Goal: Task Accomplishment & Management: Manage account settings

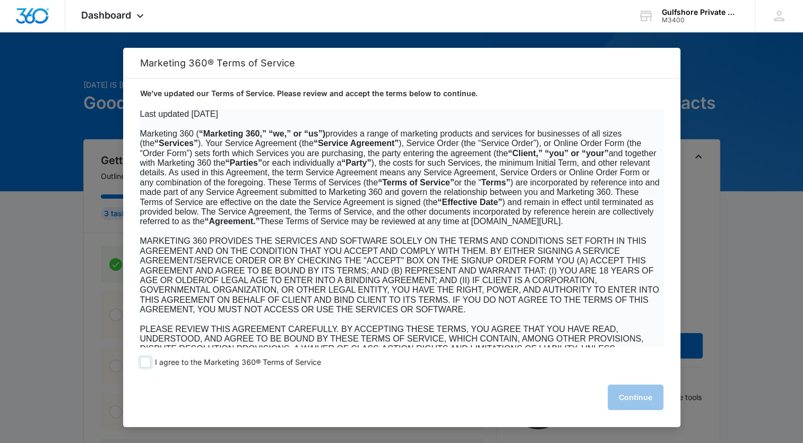
click at [152, 363] on label "I agree to the Marketing 360® Terms of Service" at bounding box center [230, 362] width 181 height 11
click at [151, 363] on input "I agree to the Marketing 360® Terms of Service" at bounding box center [145, 362] width 11 height 11
checkbox input "true"
click at [637, 398] on button "Continue" at bounding box center [636, 396] width 56 height 25
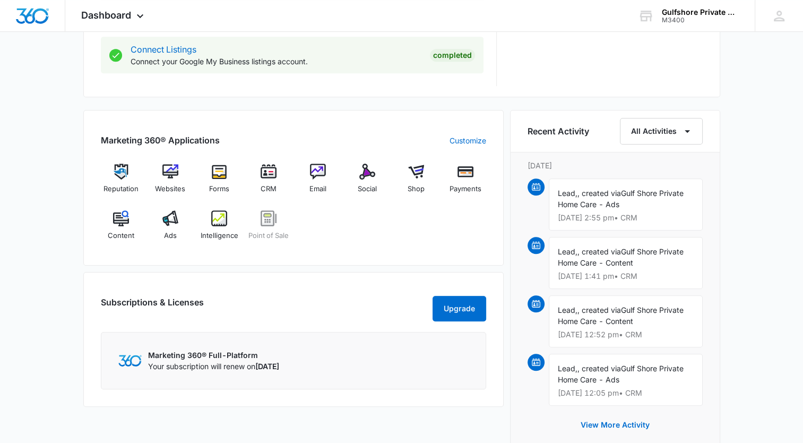
scroll to position [584, 0]
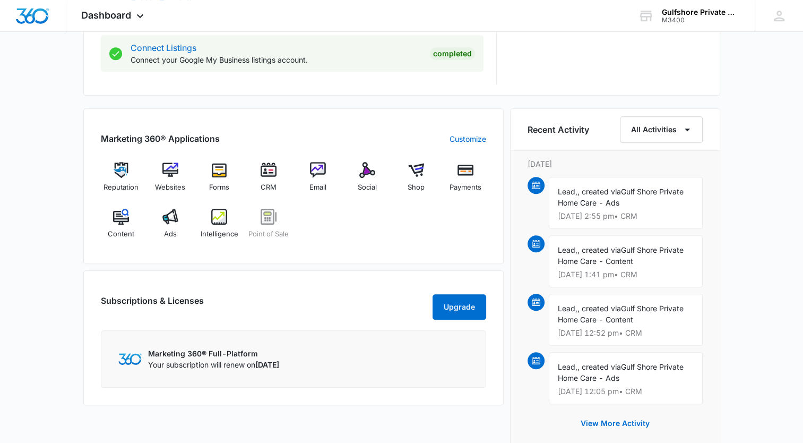
click at [568, 193] on span "Lead," at bounding box center [568, 191] width 20 height 9
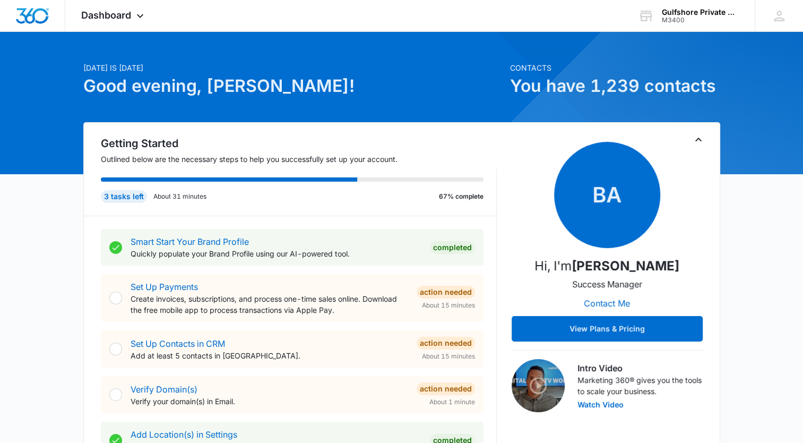
scroll to position [0, 0]
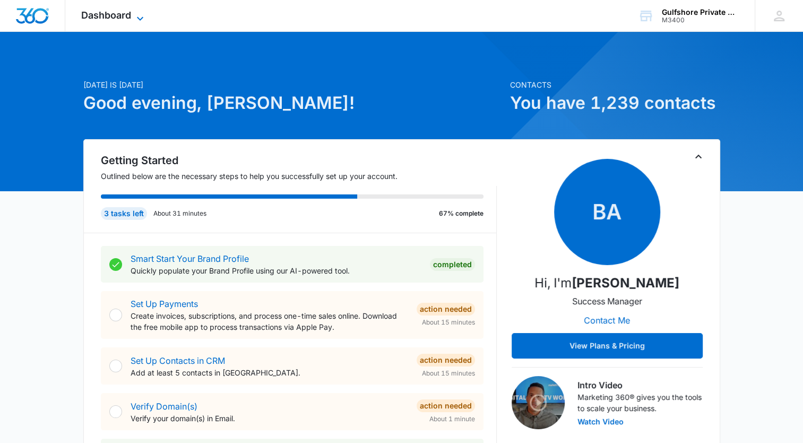
click at [140, 16] on icon at bounding box center [140, 18] width 13 height 13
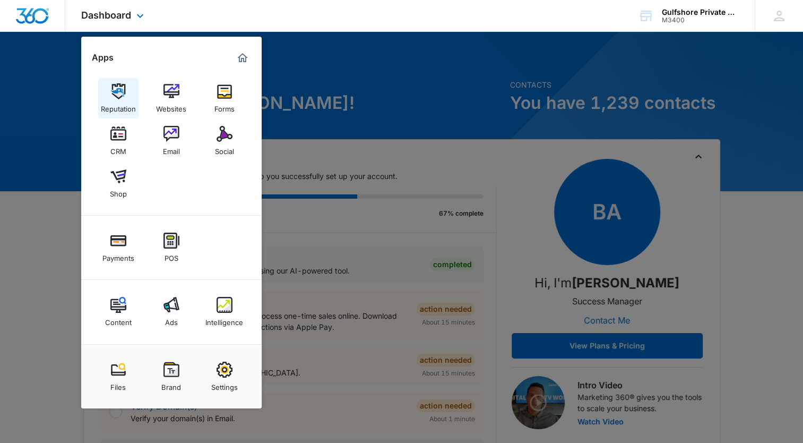
click at [116, 96] on img at bounding box center [118, 91] width 16 height 16
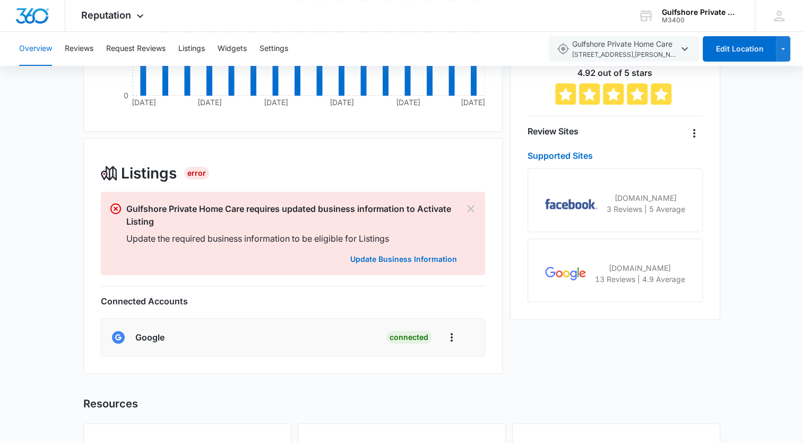
scroll to position [231, 0]
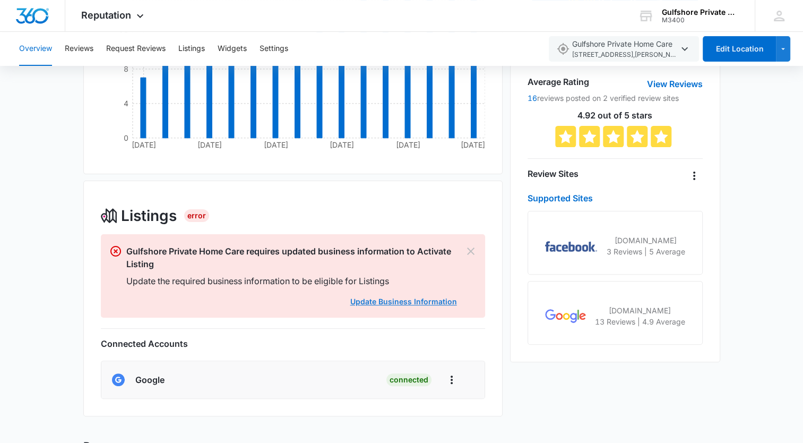
click at [385, 303] on link "Update Business Information" at bounding box center [403, 301] width 107 height 9
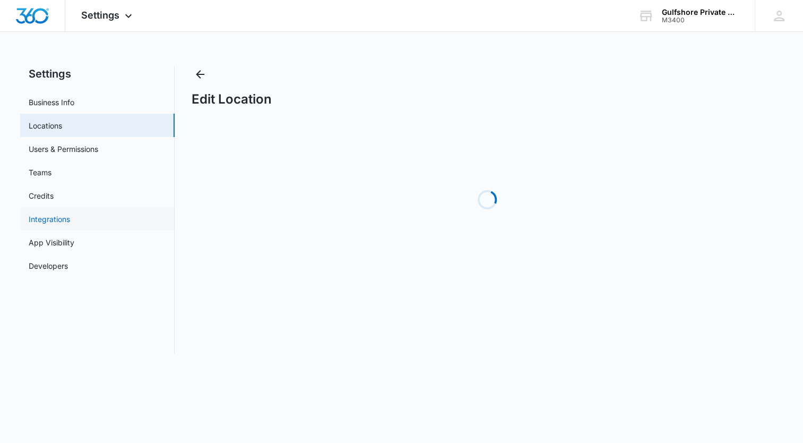
select select "[US_STATE]"
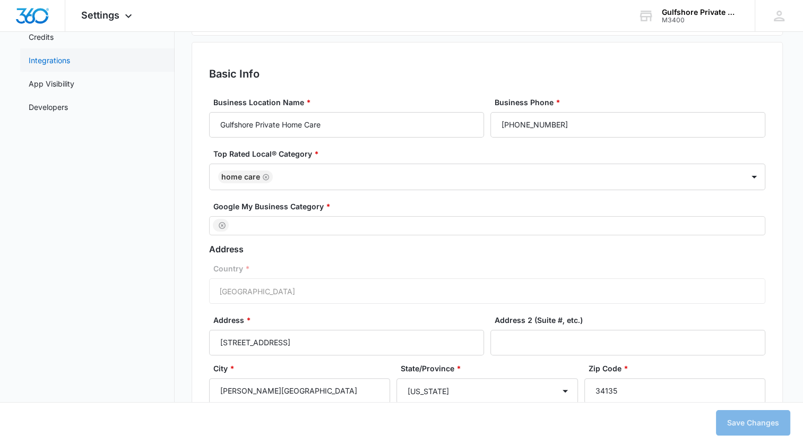
scroll to position [159, 0]
click at [238, 223] on div at bounding box center [482, 225] width 539 height 14
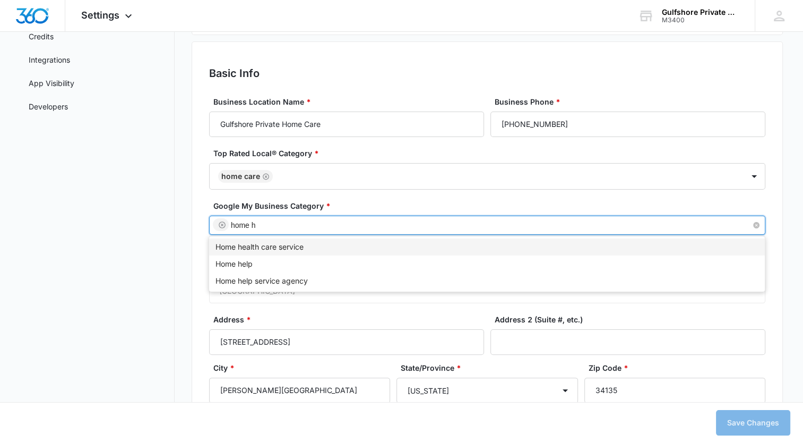
type input "home he"
click at [269, 243] on div "Home health care service" at bounding box center [486, 247] width 543 height 12
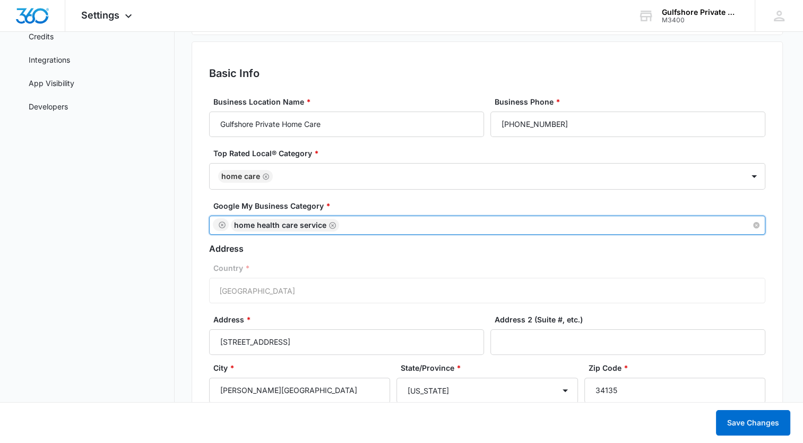
drag, startPoint x: 376, startPoint y: 226, endPoint x: 347, endPoint y: 226, distance: 28.7
click at [347, 226] on div "Home health care service" at bounding box center [482, 225] width 539 height 14
click at [363, 204] on label "Google My Business Category *" at bounding box center [491, 205] width 556 height 11
click at [343, 219] on input "Google My Business Category *" at bounding box center [342, 225] width 2 height 13
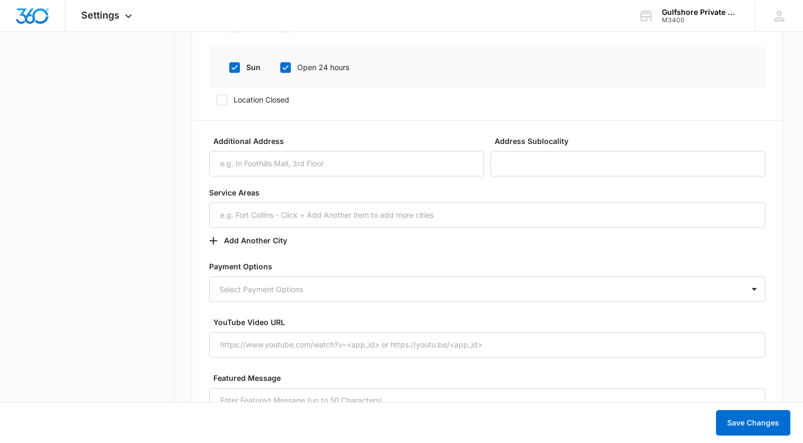
scroll to position [1167, 0]
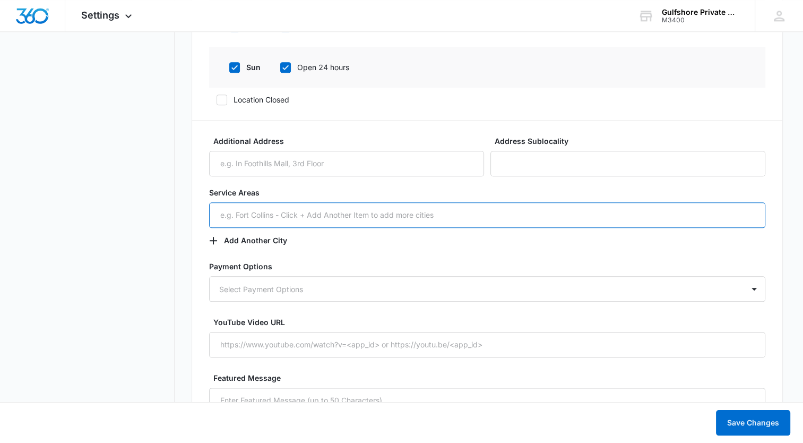
click at [238, 218] on input "text" at bounding box center [487, 214] width 556 height 25
type input "N"
type input "[GEOGRAPHIC_DATA]"
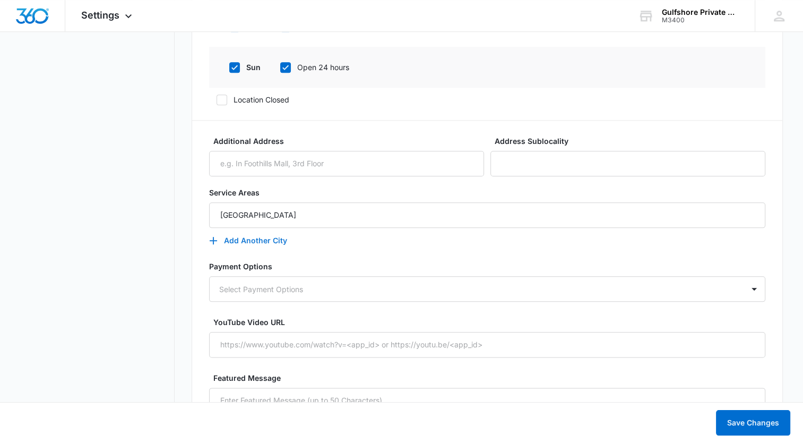
click at [214, 239] on icon "button" at bounding box center [213, 240] width 7 height 7
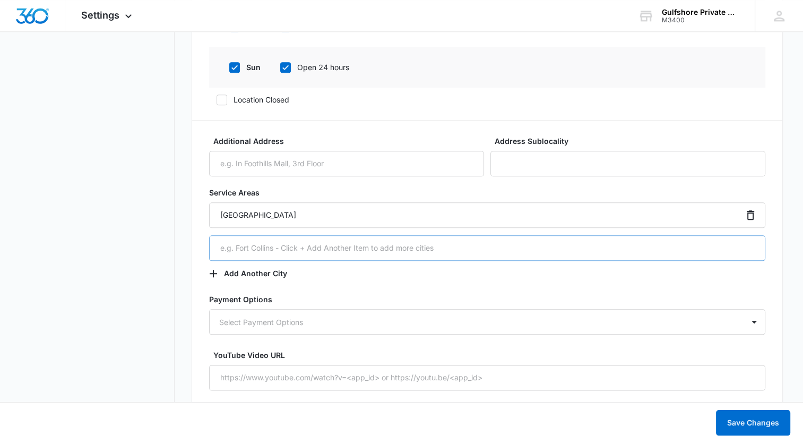
click at [241, 247] on input "text" at bounding box center [487, 247] width 556 height 25
type input "[PERSON_NAME][GEOGRAPHIC_DATA]"
click at [209, 273] on icon "button" at bounding box center [213, 273] width 13 height 13
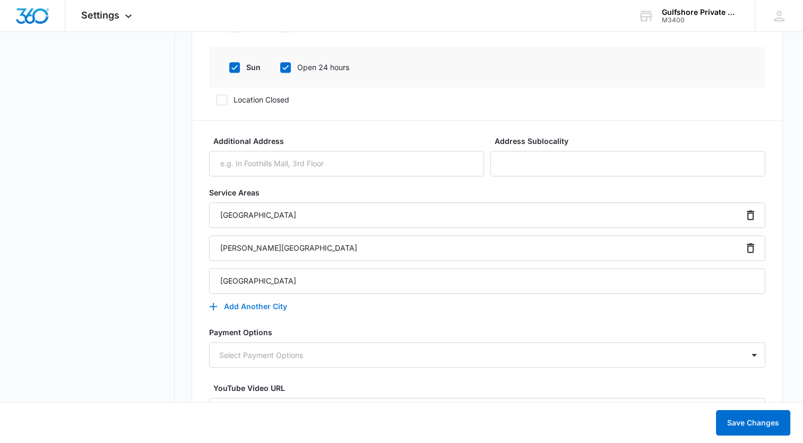
type input "[GEOGRAPHIC_DATA]"
click at [210, 306] on icon "button" at bounding box center [213, 306] width 13 height 13
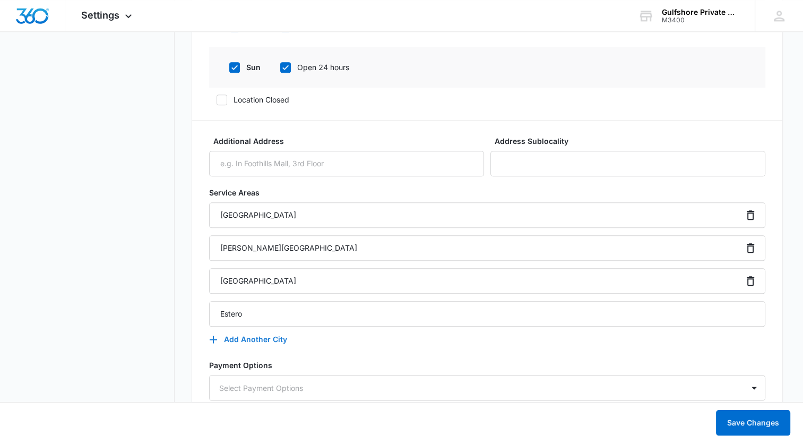
type input "Estero"
click at [215, 336] on icon "button" at bounding box center [213, 339] width 13 height 13
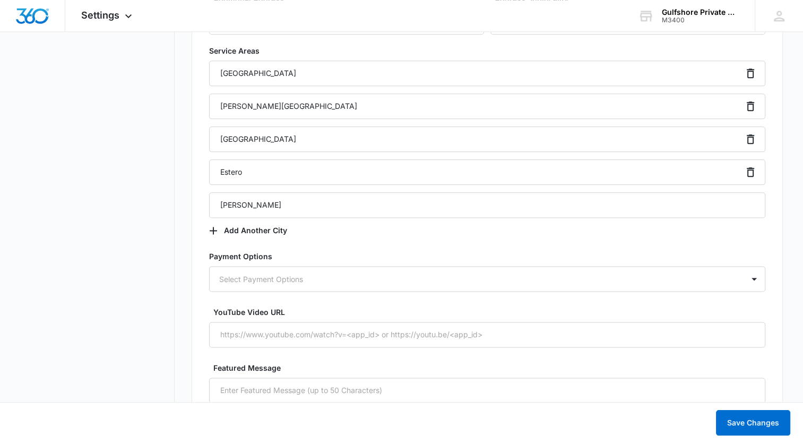
scroll to position [1327, 0]
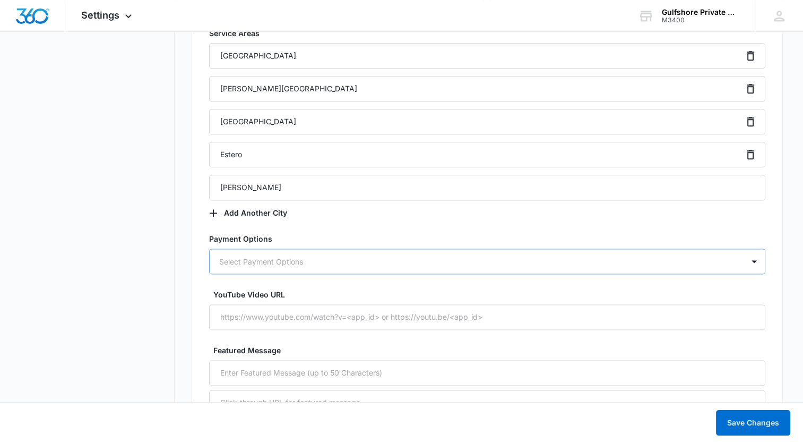
type input "[PERSON_NAME]"
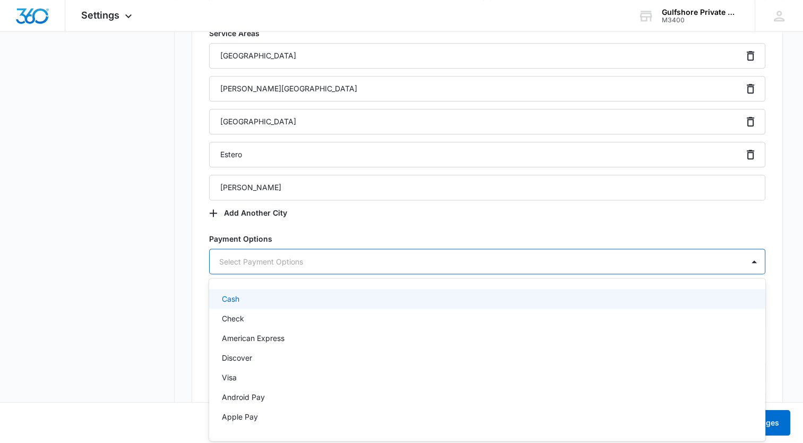
click at [506, 257] on div at bounding box center [474, 261] width 510 height 13
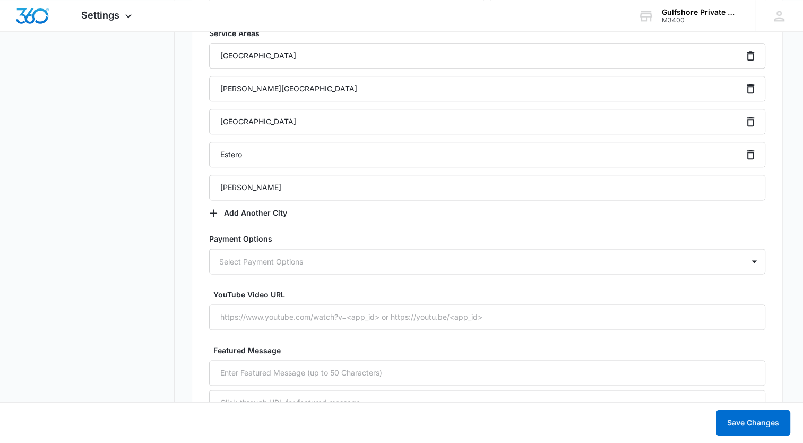
click at [508, 233] on label "Payment Options" at bounding box center [487, 238] width 556 height 11
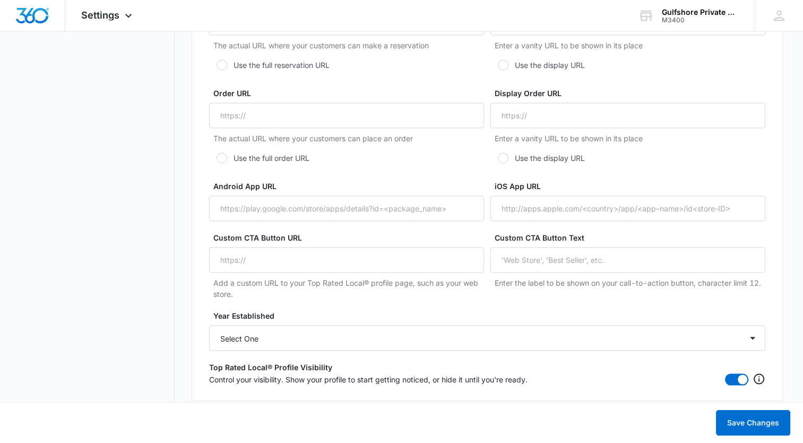
scroll to position [2069, 0]
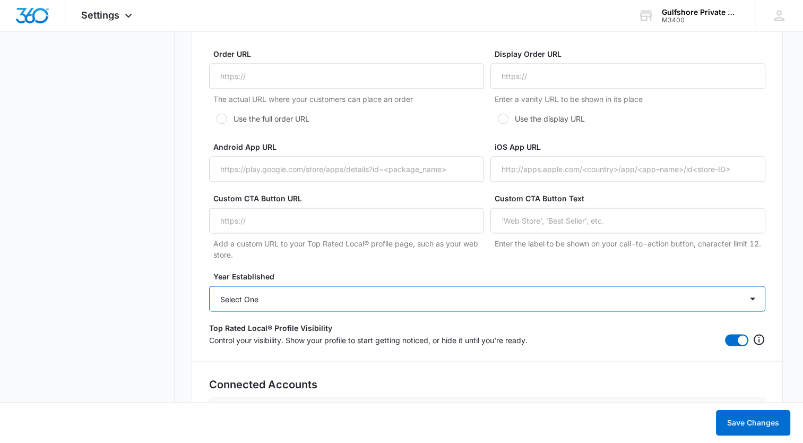
click at [429, 305] on select "Select One 2025 2024 2023 2022 2021 2020 2019 2018 2017 2016 2015 2014 2013 201…" at bounding box center [487, 298] width 556 height 25
select select "2013"
click at [209, 286] on select "Select One 2025 2024 2023 2022 2021 2020 2019 2018 2017 2016 2015 2014 2013 201…" at bounding box center [487, 298] width 556 height 25
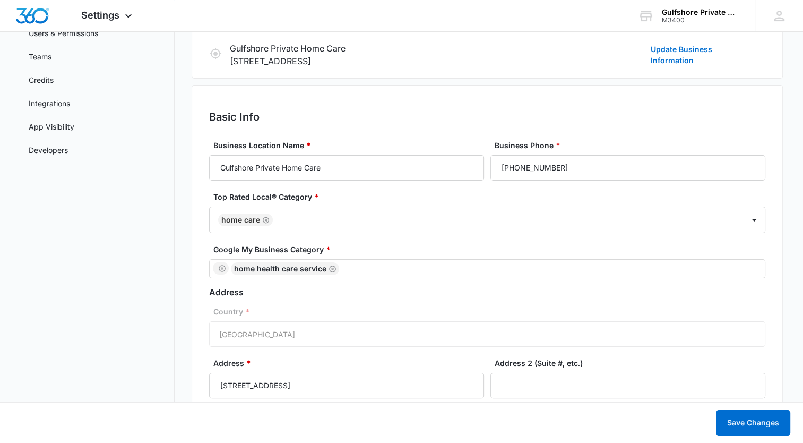
scroll to position [63, 0]
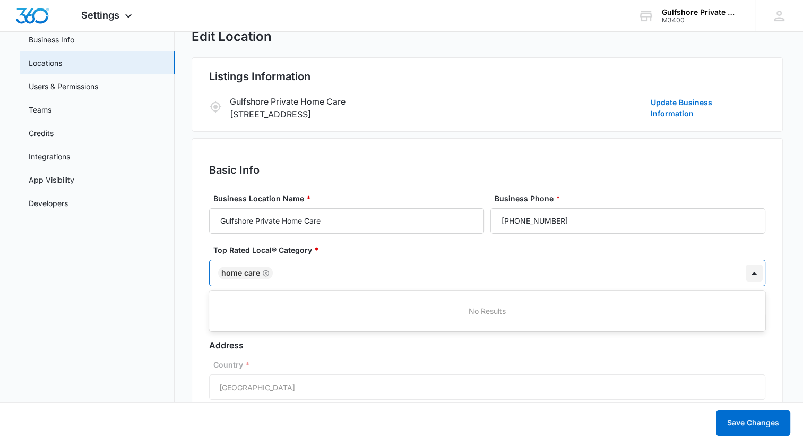
click at [751, 271] on div at bounding box center [754, 272] width 17 height 17
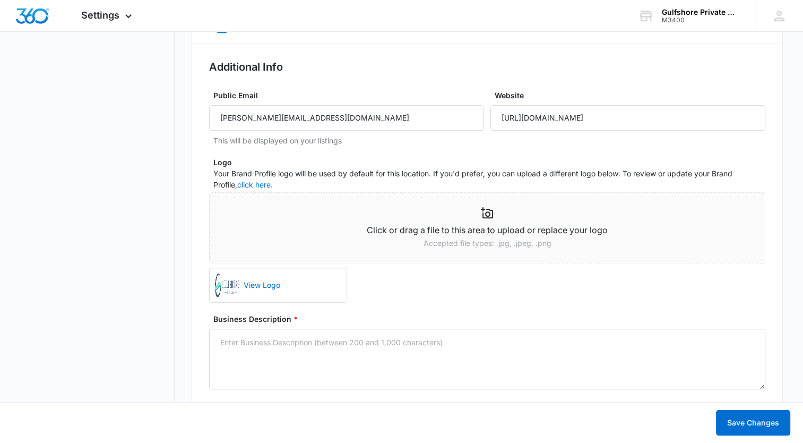
scroll to position [593, 0]
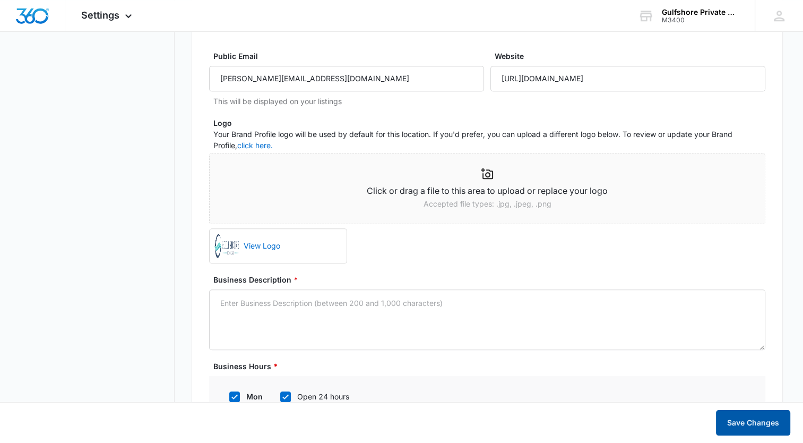
click at [726, 421] on button "Save Changes" at bounding box center [753, 422] width 74 height 25
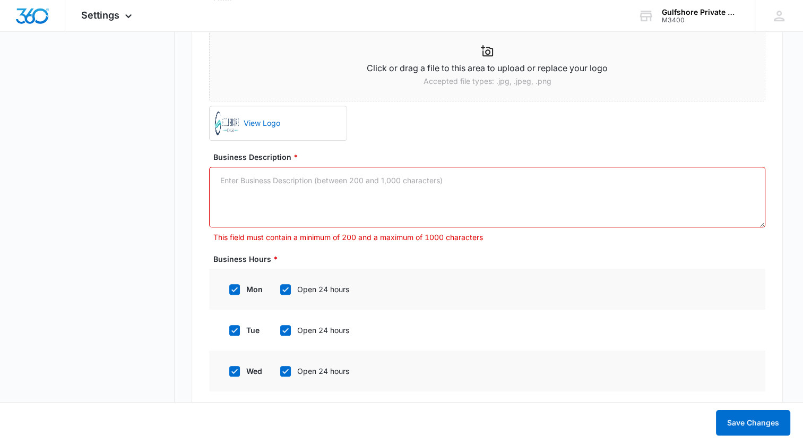
scroll to position [715, 0]
paste textarea "[US_STATE]-licensed nurse registry (License #30211666) serving [GEOGRAPHIC_DATA…"
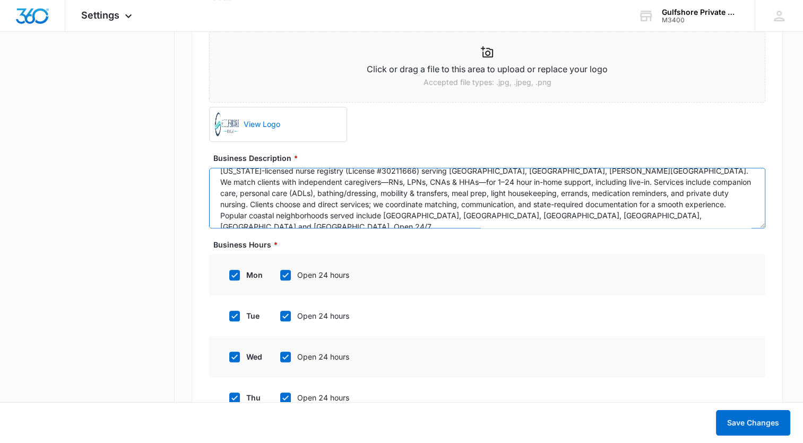
scroll to position [0, 0]
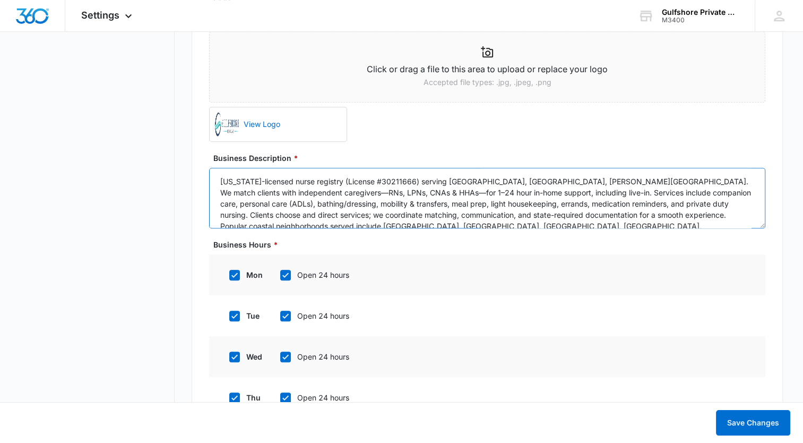
drag, startPoint x: 279, startPoint y: 180, endPoint x: 326, endPoint y: 179, distance: 47.8
click at [326, 179] on textarea "[US_STATE]-licensed nurse registry (License #30211666) serving [GEOGRAPHIC_DATA…" at bounding box center [487, 198] width 556 height 60
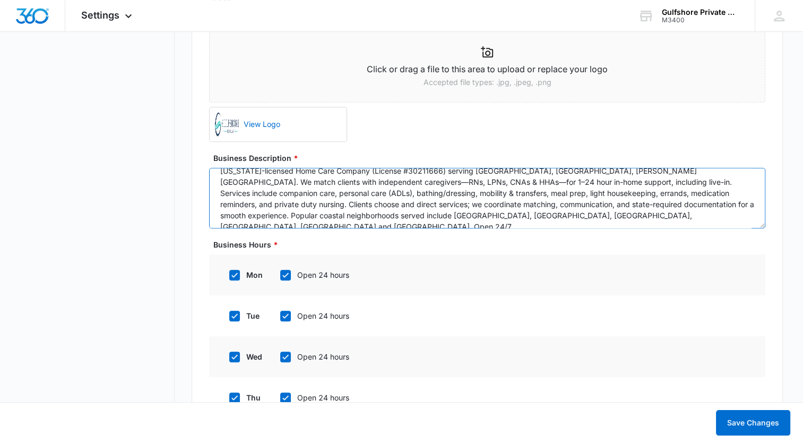
type textarea "[US_STATE]-licensed Home Care Company (License #30211666) serving [GEOGRAPHIC_D…"
